Goal: Information Seeking & Learning: Learn about a topic

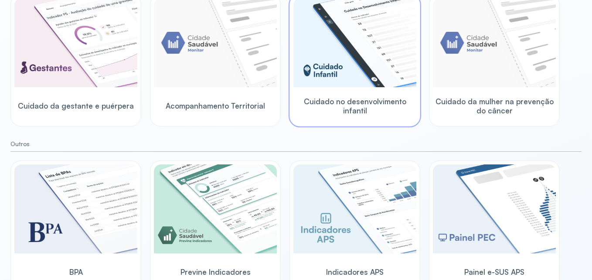
scroll to position [143, 0]
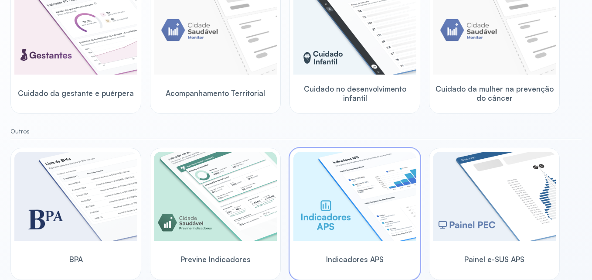
click at [362, 262] on span "Indicadores APS" at bounding box center [355, 259] width 58 height 9
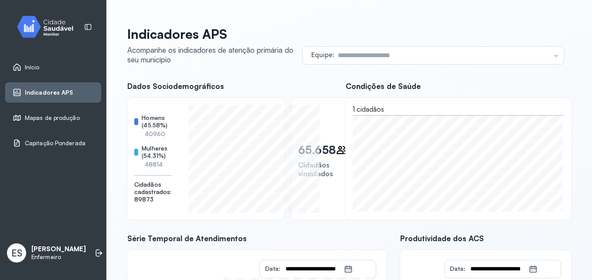
click at [289, 91] on div "Dados Sociodemográficos Homens (45.58%) 40960 Mulheres (54.31%) 48814 Cidadãos …" at bounding box center [229, 151] width 205 height 138
click at [541, 54] on input "text" at bounding box center [443, 55] width 216 height 17
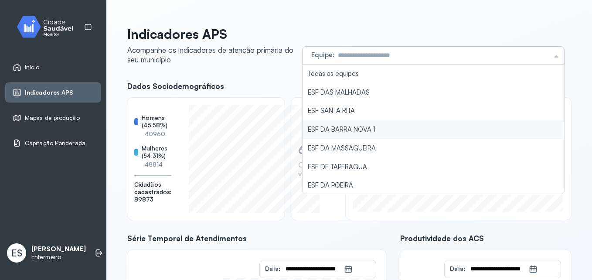
type input "**********"
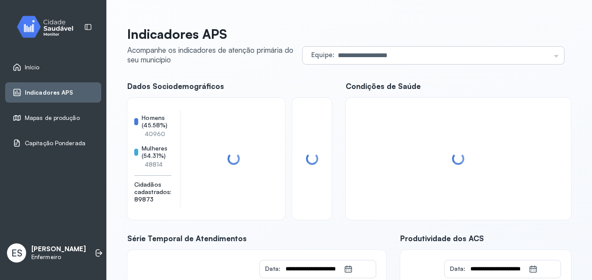
click at [379, 130] on div "**********" at bounding box center [349, 225] width 444 height 398
click at [68, 117] on span "Mapas de produção" at bounding box center [52, 117] width 55 height 7
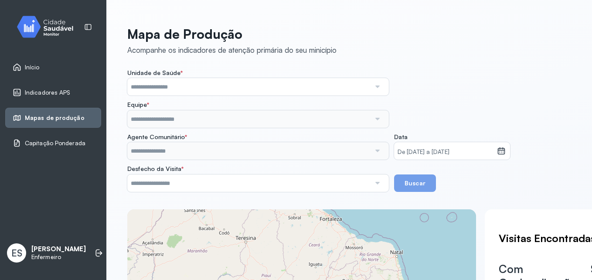
click at [69, 98] on div "Indicadores APS" at bounding box center [53, 92] width 96 height 20
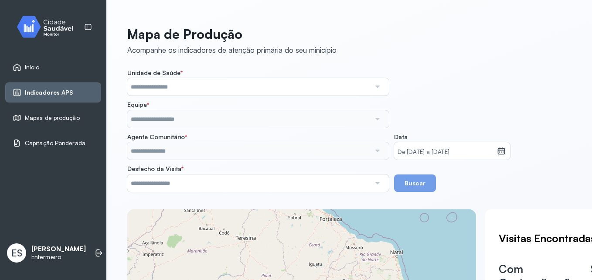
click at [69, 98] on div "Indicadores APS" at bounding box center [53, 92] width 96 height 20
click at [53, 96] on span "Indicadores APS" at bounding box center [49, 92] width 48 height 7
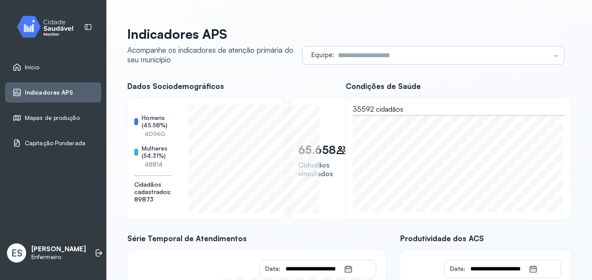
click at [384, 57] on input "text" at bounding box center [443, 55] width 216 height 17
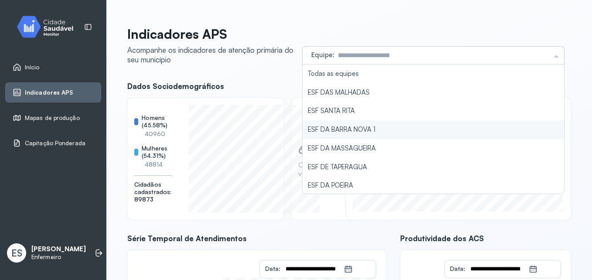
type input "**********"
click at [357, 130] on div "**********" at bounding box center [349, 225] width 444 height 398
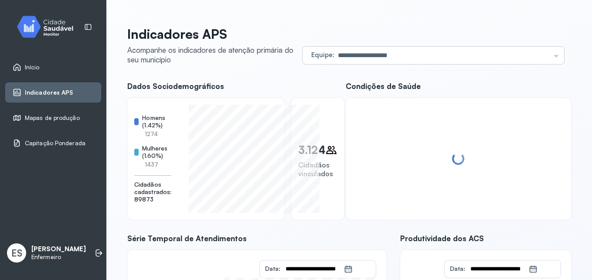
click at [386, 48] on input "**********" at bounding box center [443, 55] width 216 height 17
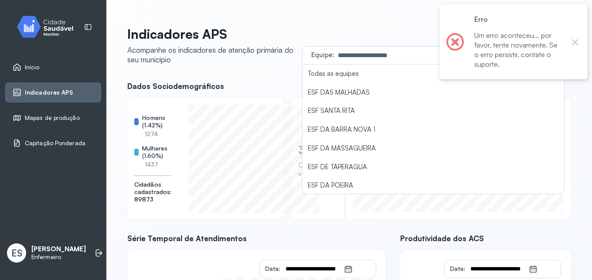
click at [225, 84] on span "Dados Sociodemográficos" at bounding box center [229, 86] width 205 height 9
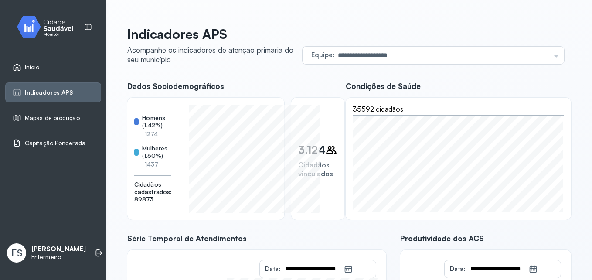
click at [45, 64] on link "Início" at bounding box center [53, 67] width 81 height 9
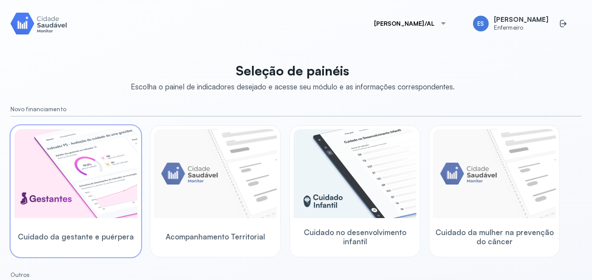
click at [88, 238] on span "Cuidado da gestante e puérpera" at bounding box center [76, 236] width 116 height 9
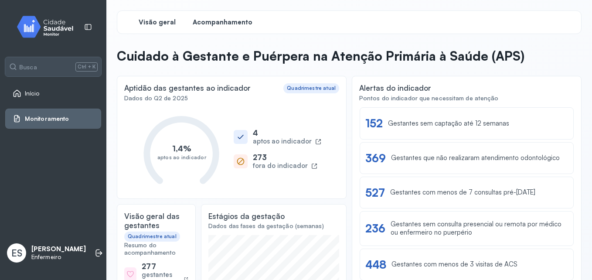
click at [216, 20] on span "Acompanhamento" at bounding box center [223, 22] width 60 height 8
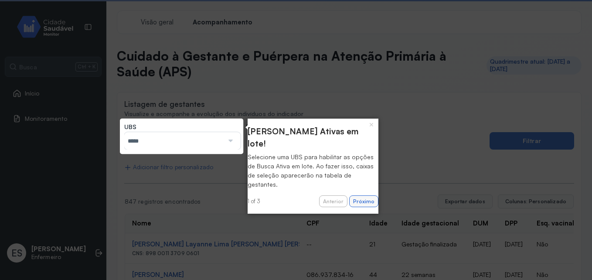
click at [362, 195] on button "Próximo" at bounding box center [363, 201] width 29 height 12
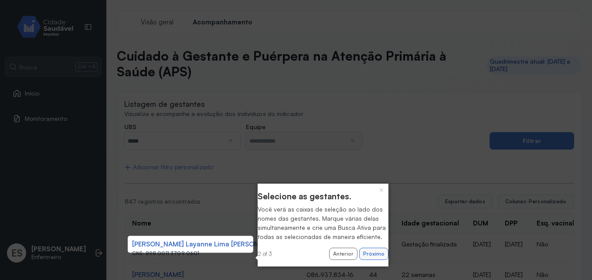
click at [370, 260] on button "Próximo" at bounding box center [373, 254] width 29 height 12
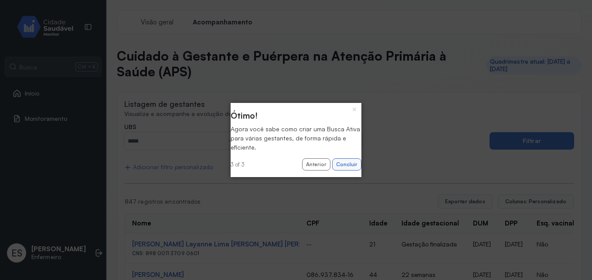
click at [340, 169] on button "Concluir" at bounding box center [346, 164] width 29 height 12
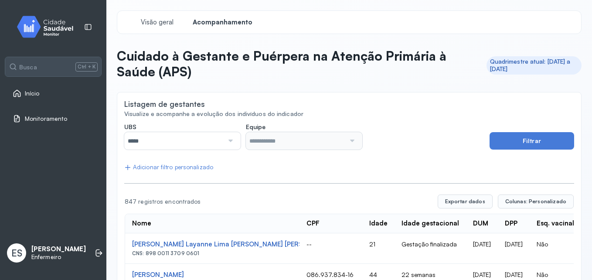
click at [231, 135] on div at bounding box center [230, 140] width 12 height 17
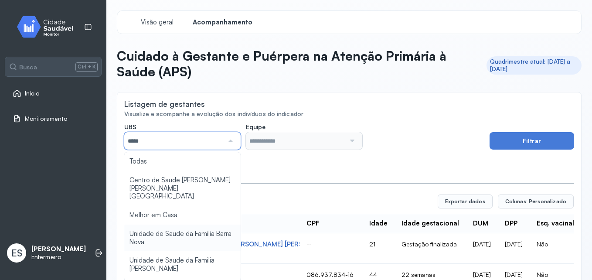
type input "*****"
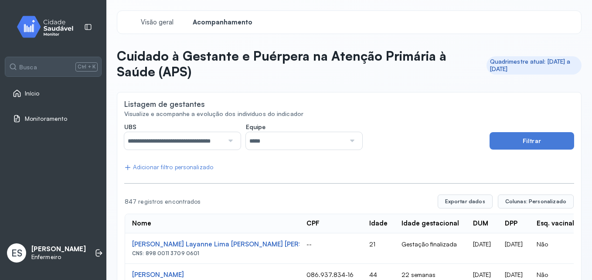
click at [290, 139] on input "*****" at bounding box center [295, 140] width 99 height 17
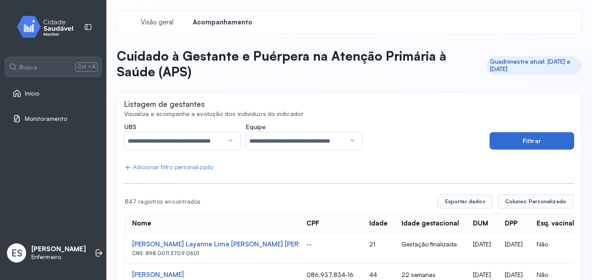
click at [508, 146] on button "Filtrar" at bounding box center [532, 140] width 85 height 17
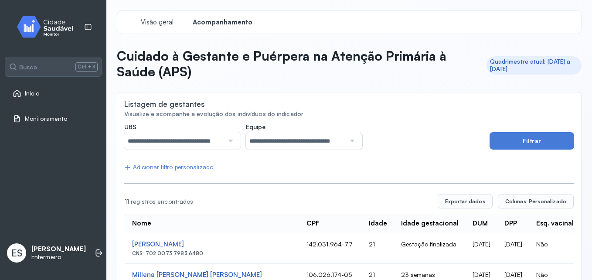
click at [196, 167] on div "Adicionar filtro personalizado" at bounding box center [168, 167] width 89 height 7
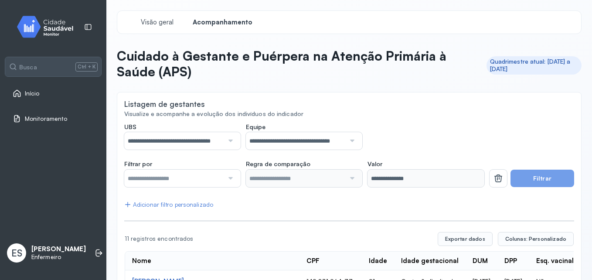
click at [198, 176] on input "text" at bounding box center [173, 178] width 99 height 17
click at [201, 180] on input "text" at bounding box center [173, 178] width 99 height 17
click at [311, 145] on input "**********" at bounding box center [295, 140] width 99 height 17
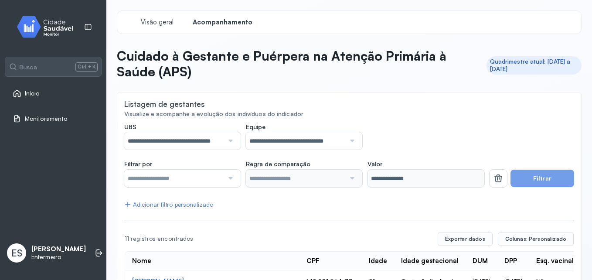
click at [528, 172] on button "Filtrar" at bounding box center [543, 178] width 64 height 17
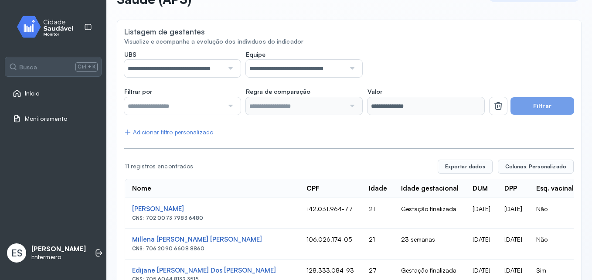
scroll to position [87, 0]
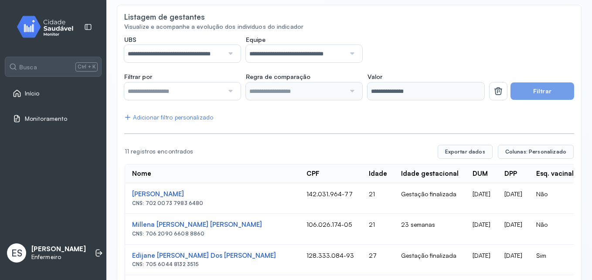
click at [559, 96] on button "Filtrar" at bounding box center [543, 90] width 64 height 17
click at [174, 117] on div "Adicionar filtro personalizado" at bounding box center [168, 117] width 89 height 7
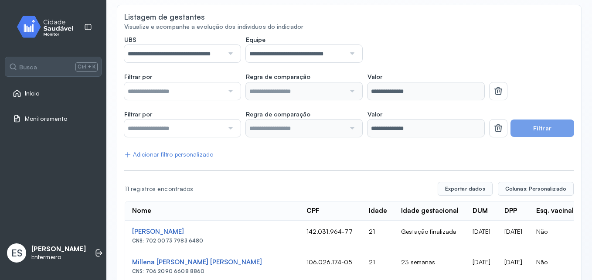
click at [542, 130] on button "Filtrar" at bounding box center [543, 128] width 64 height 17
click at [502, 100] on button at bounding box center [498, 90] width 17 height 17
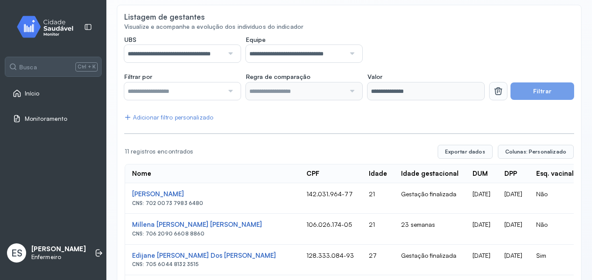
click at [494, 97] on button at bounding box center [498, 90] width 17 height 17
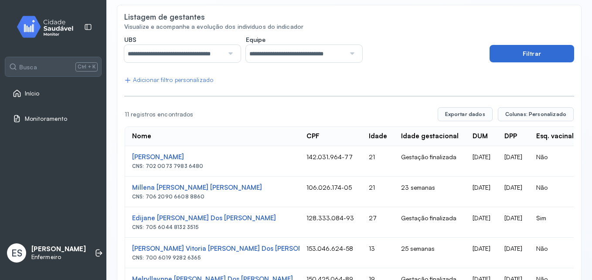
click at [501, 53] on button "Filtrar" at bounding box center [532, 53] width 85 height 17
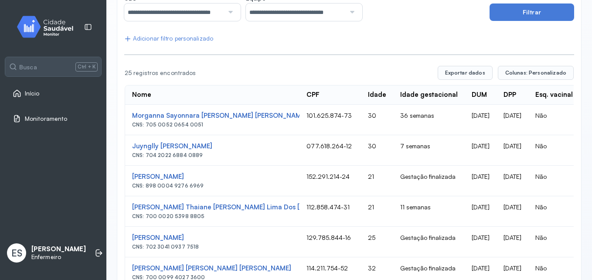
scroll to position [174, 0]
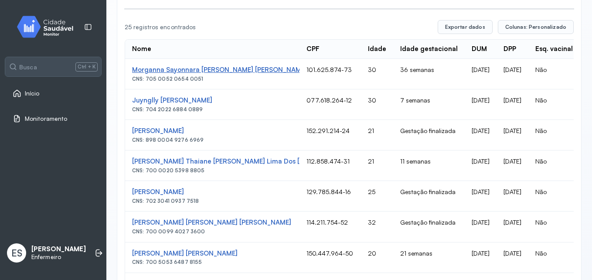
click at [225, 73] on div "Morganna Sayonnara [PERSON_NAME] [PERSON_NAME]" at bounding box center [212, 70] width 161 height 8
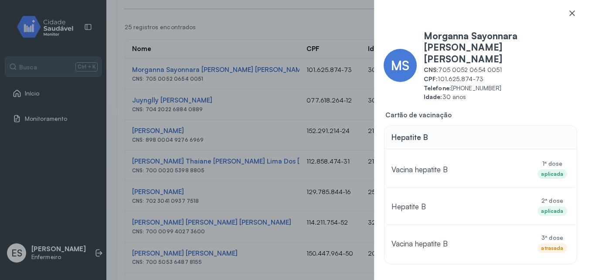
click at [570, 14] on icon at bounding box center [572, 13] width 9 height 9
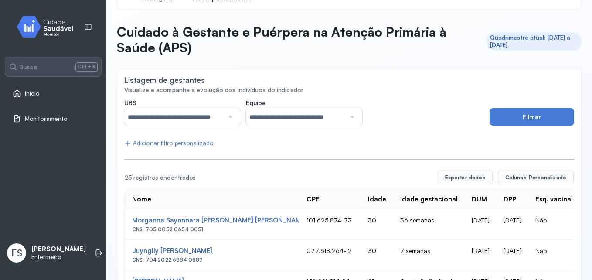
scroll to position [0, 0]
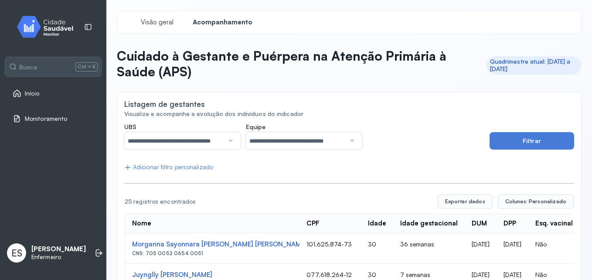
click at [292, 141] on input "**********" at bounding box center [295, 140] width 99 height 17
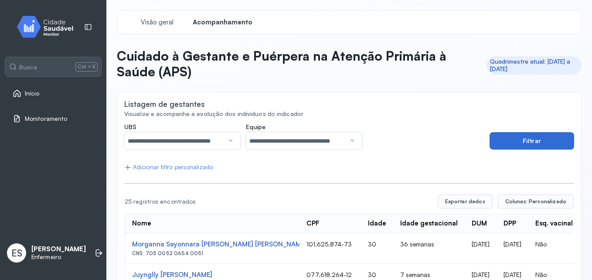
click at [515, 149] on button "Filtrar" at bounding box center [532, 140] width 85 height 17
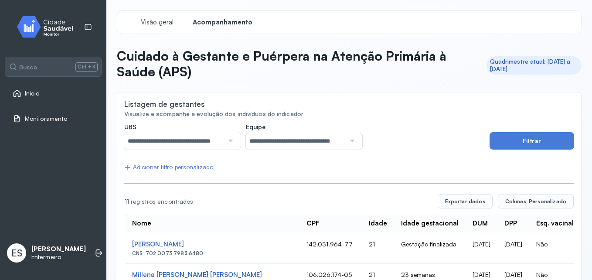
scroll to position [87, 0]
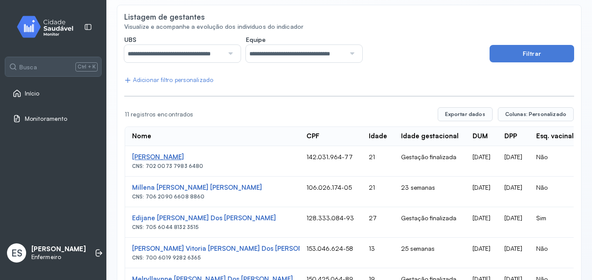
click at [185, 159] on div "[PERSON_NAME]" at bounding box center [212, 157] width 161 height 8
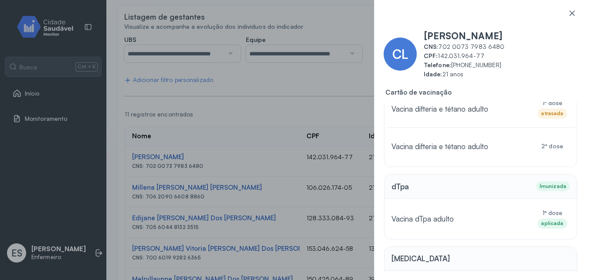
scroll to position [218, 0]
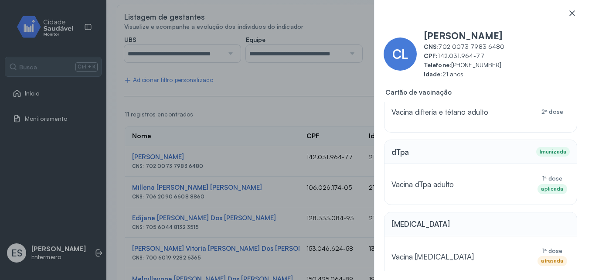
click at [570, 15] on icon at bounding box center [572, 12] width 5 height 5
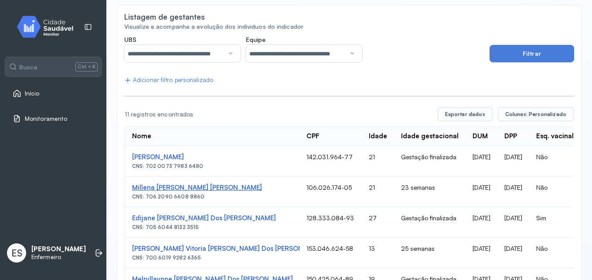
click at [162, 161] on div "Millena [PERSON_NAME] [PERSON_NAME]" at bounding box center [212, 157] width 161 height 8
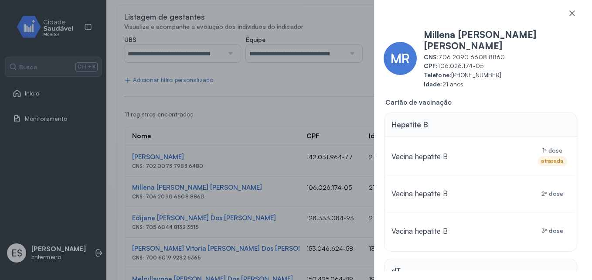
scroll to position [0, 0]
click at [571, 12] on icon at bounding box center [572, 12] width 5 height 5
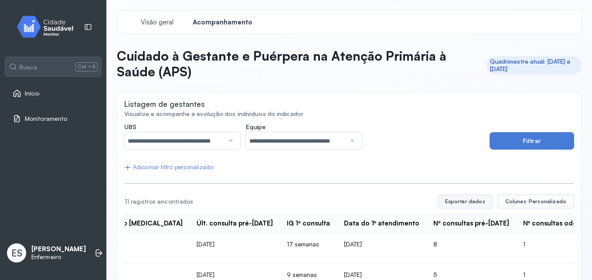
click at [461, 202] on button "Exportar dados" at bounding box center [465, 202] width 55 height 14
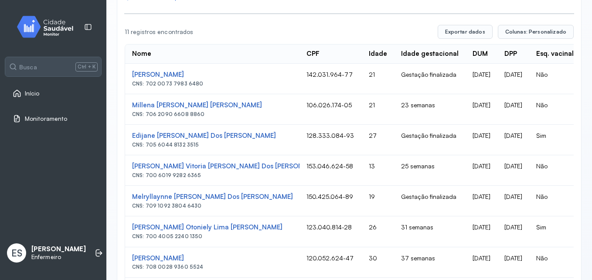
scroll to position [184, 0]
